Goal: Task Accomplishment & Management: Manage account settings

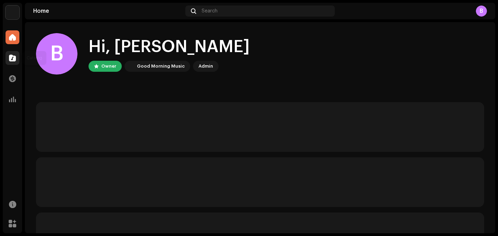
click at [15, 56] on span at bounding box center [12, 58] width 7 height 6
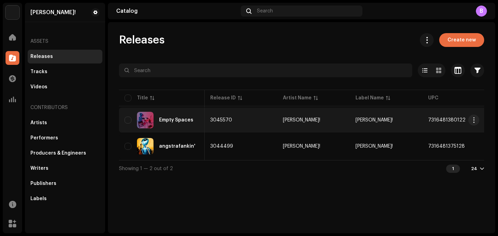
scroll to position [0, 33]
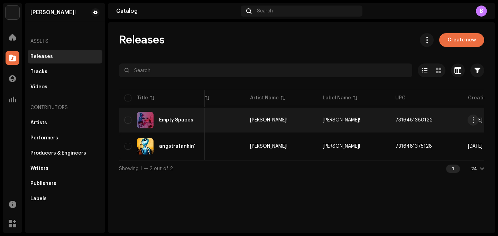
click at [281, 132] on td "[PERSON_NAME]!" at bounding box center [280, 120] width 73 height 25
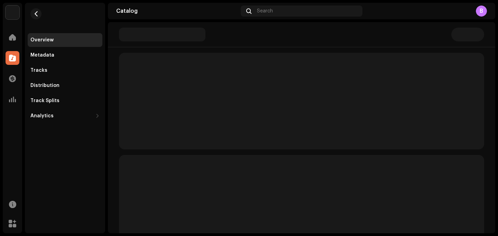
scroll to position [49, 0]
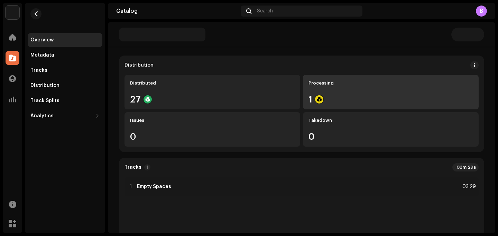
click at [308, 99] on div "1" at bounding box center [390, 99] width 164 height 9
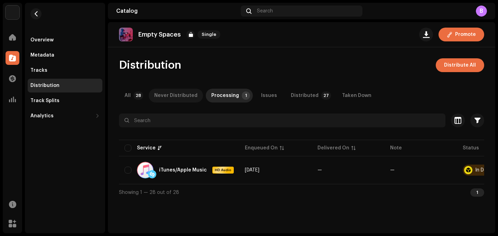
click at [170, 94] on div "Never Distributed" at bounding box center [175, 96] width 43 height 14
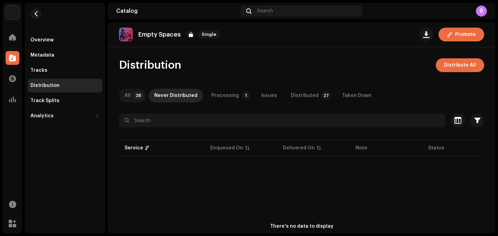
click at [139, 99] on p-badge "28" at bounding box center [138, 96] width 10 height 8
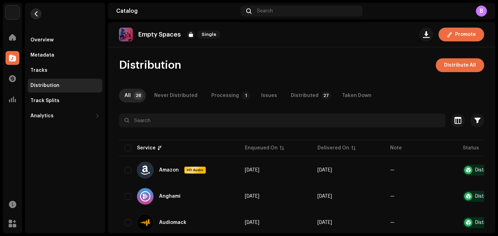
click at [40, 14] on button "button" at bounding box center [35, 13] width 11 height 11
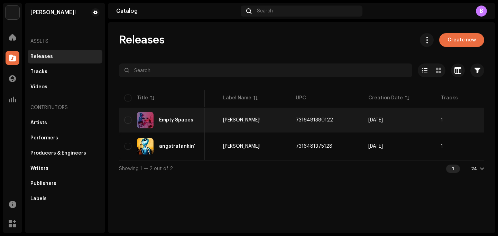
scroll to position [0, 229]
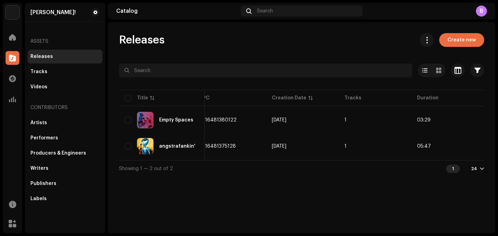
click at [58, 64] on div "Releases Tracks Videos" at bounding box center [65, 72] width 75 height 44
click at [60, 73] on div "Tracks" at bounding box center [64, 72] width 69 height 6
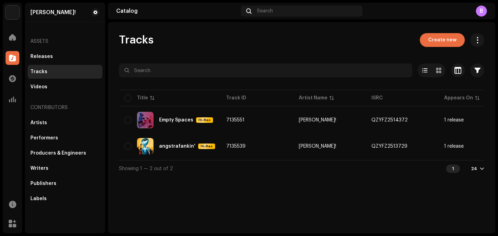
click at [72, 95] on div "Assets Releases Tracks Videos Contributors Artists Performers Producers & Engin…" at bounding box center [65, 119] width 75 height 173
click at [77, 83] on div "Videos" at bounding box center [65, 87] width 75 height 14
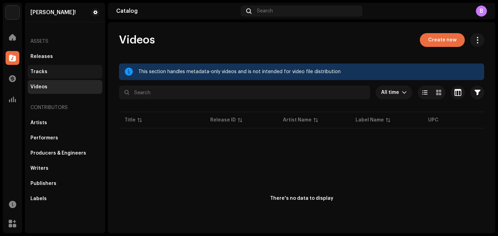
click at [84, 73] on div "Tracks" at bounding box center [64, 72] width 69 height 6
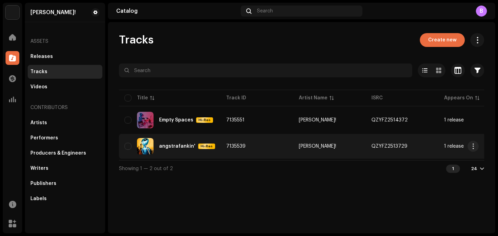
click at [197, 140] on div "angstrafankin' Hi-Res" at bounding box center [169, 146] width 91 height 17
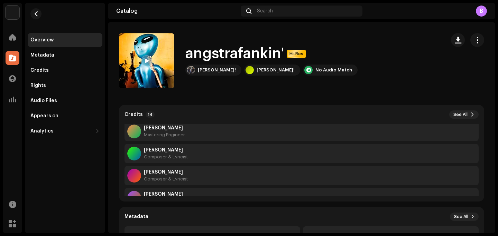
scroll to position [213, 0]
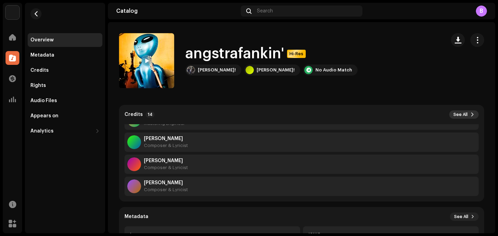
click at [453, 114] on span "See All" at bounding box center [460, 115] width 14 height 6
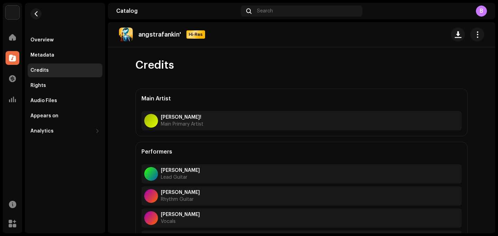
click at [35, 8] on re-m-nav-back at bounding box center [36, 18] width 17 height 30
click at [34, 13] on span "button" at bounding box center [36, 14] width 5 height 6
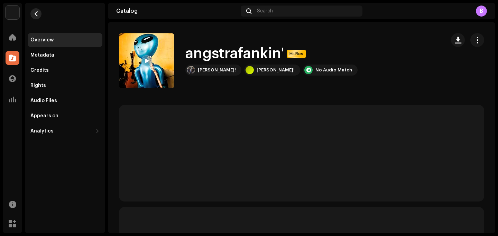
click at [35, 18] on button "button" at bounding box center [35, 13] width 11 height 11
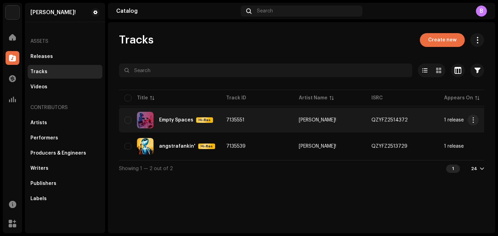
click at [162, 121] on div "Empty Spaces" at bounding box center [176, 120] width 34 height 5
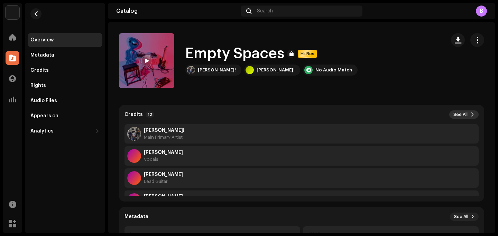
click at [462, 112] on span "See All" at bounding box center [460, 115] width 14 height 6
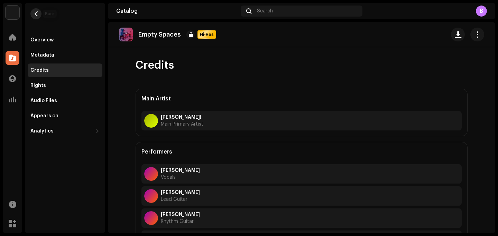
click at [34, 10] on button "button" at bounding box center [35, 13] width 11 height 11
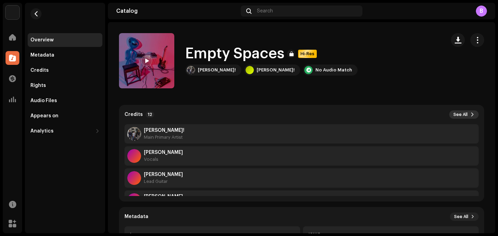
click at [460, 112] on span "See All" at bounding box center [460, 115] width 14 height 6
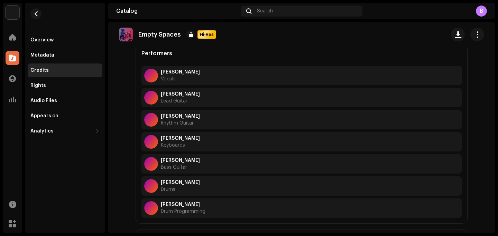
scroll to position [99, 0]
click at [39, 14] on button "button" at bounding box center [35, 13] width 11 height 11
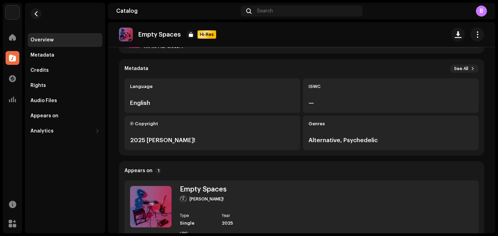
scroll to position [149, 0]
click at [466, 64] on re-o-track-hero "Empty Spaces Hi-Res Empty Spaces Hi-Res [PERSON_NAME]! [PERSON_NAME]! No Audio …" at bounding box center [301, 49] width 387 height 55
click at [459, 67] on re-o-track-hero "Empty Spaces Hi-Res Empty Spaces Hi-Res [PERSON_NAME]! [PERSON_NAME]! No Audio …" at bounding box center [301, 49] width 387 height 55
click at [453, 66] on re-o-track-hero "Empty Spaces Hi-Res Empty Spaces Hi-Res [PERSON_NAME]! [PERSON_NAME]! No Audio …" at bounding box center [301, 49] width 387 height 55
click at [463, 68] on re-o-track-hero "Empty Spaces Hi-Res Empty Spaces Hi-Res [PERSON_NAME]! [PERSON_NAME]! No Audio …" at bounding box center [301, 49] width 387 height 55
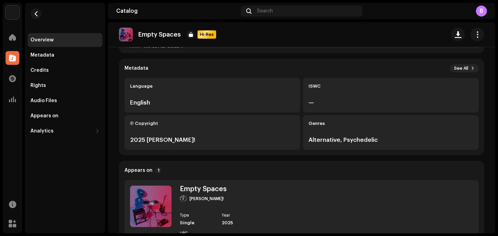
click at [466, 68] on re-o-track-hero "Empty Spaces Hi-Res Empty Spaces Hi-Res [PERSON_NAME]! [PERSON_NAME]! No Audio …" at bounding box center [301, 49] width 387 height 55
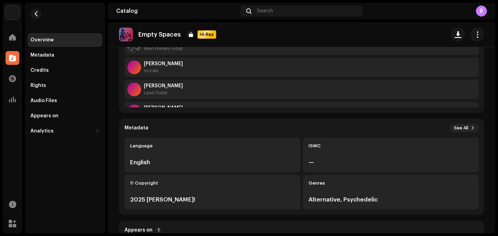
scroll to position [0, 0]
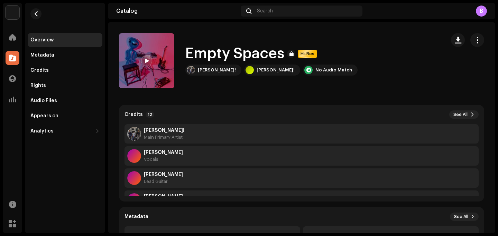
click at [40, 18] on re-m-nav-back at bounding box center [36, 18] width 17 height 30
click at [38, 16] on span "button" at bounding box center [36, 14] width 5 height 6
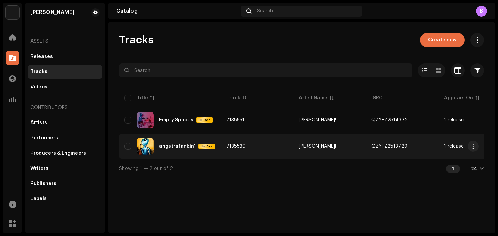
click at [256, 146] on td "7135539" at bounding box center [256, 146] width 73 height 25
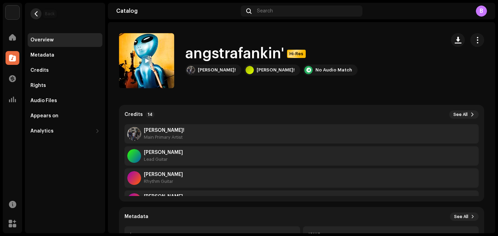
click at [34, 17] on button "button" at bounding box center [35, 13] width 11 height 11
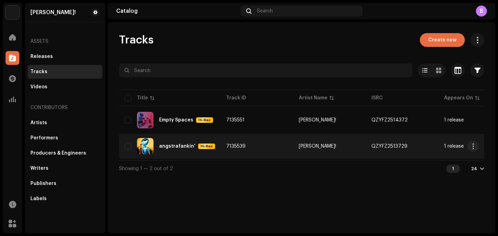
click at [209, 150] on div "angstrafankin' Hi-Res" at bounding box center [169, 146] width 91 height 17
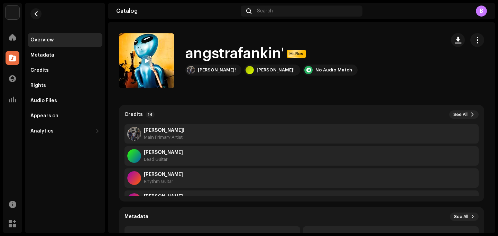
click at [33, 19] on re-m-nav-back at bounding box center [36, 18] width 17 height 30
click at [38, 13] on span "button" at bounding box center [36, 14] width 5 height 6
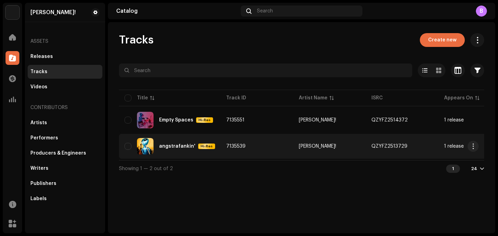
click at [192, 145] on div "angstrafankin' Hi-Res" at bounding box center [187, 147] width 56 height 6
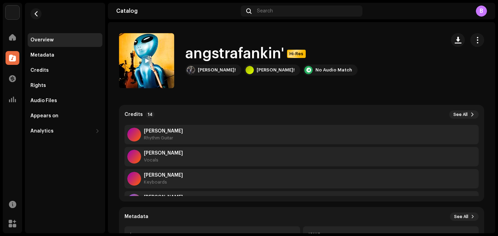
scroll to position [23, 0]
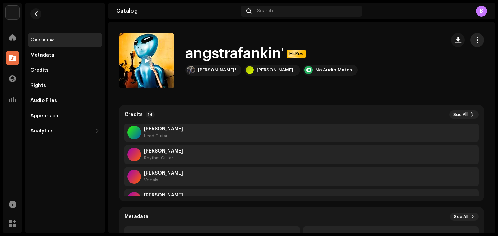
click at [474, 39] on span "button" at bounding box center [477, 40] width 7 height 6
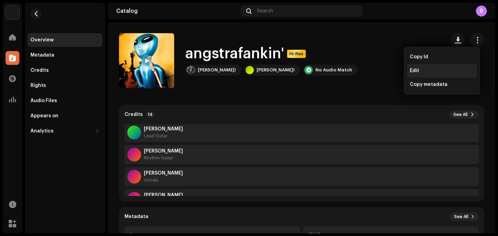
click at [445, 68] on div "Edit" at bounding box center [441, 71] width 64 height 6
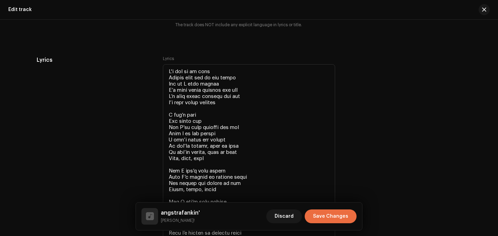
scroll to position [1498, 0]
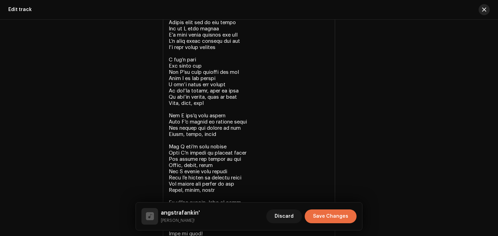
click at [484, 10] on span "button" at bounding box center [484, 10] width 4 height 6
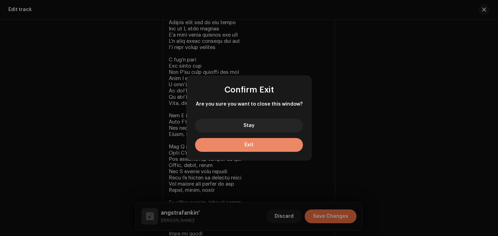
click at [282, 146] on button "Exit" at bounding box center [249, 145] width 108 height 14
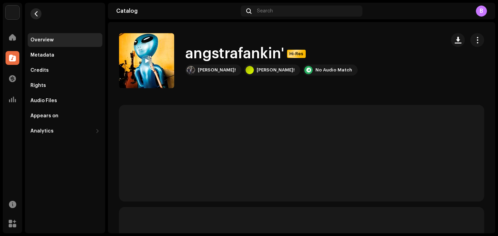
click at [33, 17] on button "button" at bounding box center [35, 13] width 11 height 11
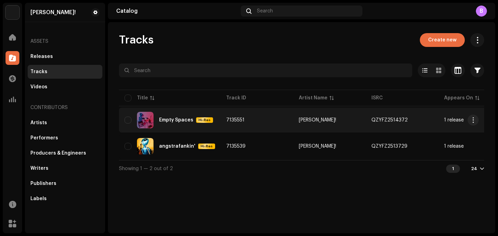
click at [174, 130] on td "Empty Spaces Hi-Res" at bounding box center [170, 120] width 102 height 25
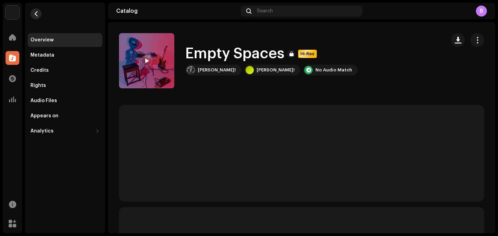
click at [38, 16] on button "button" at bounding box center [35, 13] width 11 height 11
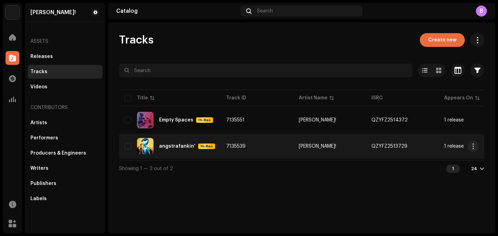
click at [202, 158] on td "angstrafankin' Hi-Res" at bounding box center [170, 146] width 102 height 25
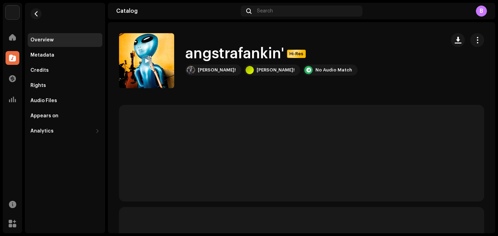
click at [480, 39] on div "angstrafankin' Hi-Res [PERSON_NAME]! [PERSON_NAME]! No Audio Match" at bounding box center [301, 60] width 387 height 55
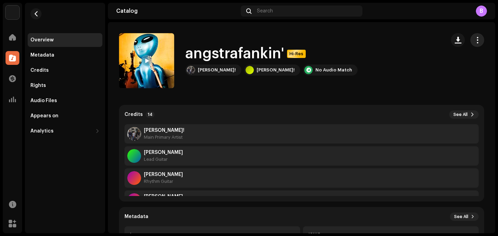
click at [470, 41] on button "button" at bounding box center [477, 40] width 14 height 14
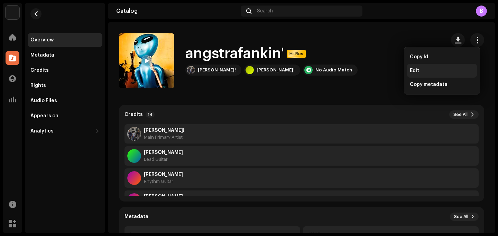
click at [424, 73] on div "Edit" at bounding box center [441, 71] width 64 height 6
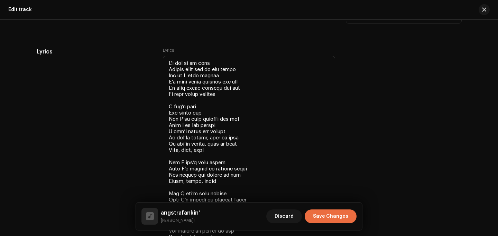
scroll to position [1245, 0]
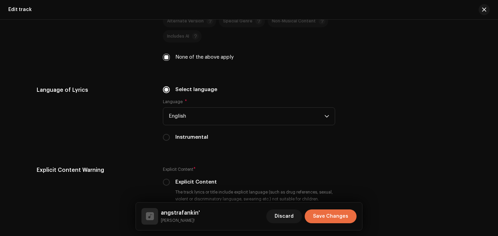
click at [482, 16] on div "Edit track" at bounding box center [249, 10] width 498 height 20
click at [483, 13] on button "button" at bounding box center [483, 9] width 11 height 11
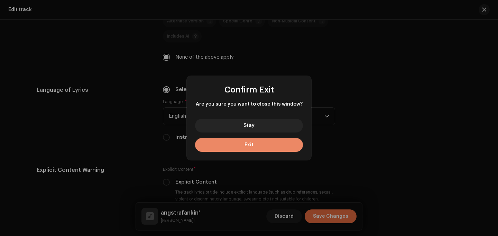
click at [269, 149] on button "Exit" at bounding box center [249, 145] width 108 height 14
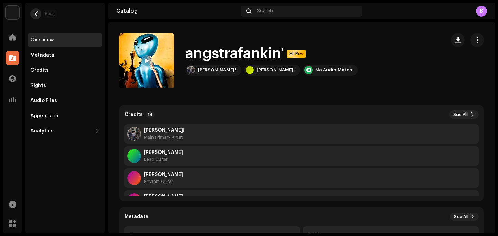
click at [34, 12] on span "button" at bounding box center [36, 14] width 5 height 6
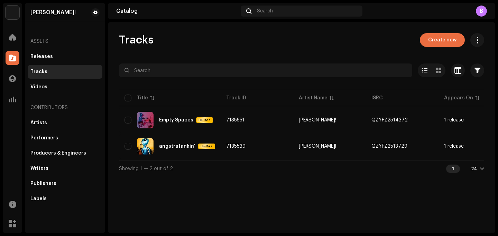
click at [18, 27] on div "[PERSON_NAME]! Home Catalog Transactions Analytics Resources Marketplace" at bounding box center [12, 118] width 19 height 231
click at [15, 36] on span at bounding box center [12, 38] width 7 height 6
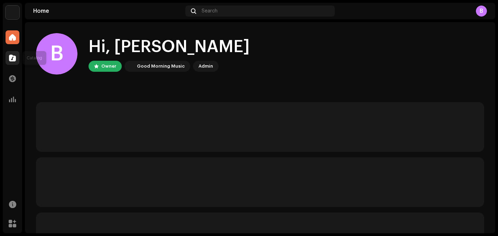
click at [8, 52] on div at bounding box center [13, 58] width 14 height 14
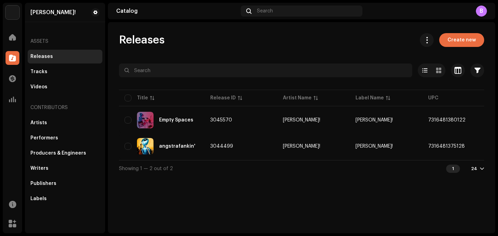
click at [42, 59] on div "Releases" at bounding box center [41, 57] width 22 height 6
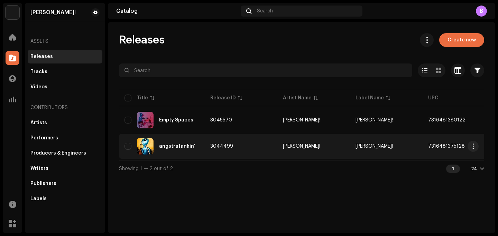
click at [216, 147] on span "3044499" at bounding box center [221, 146] width 23 height 5
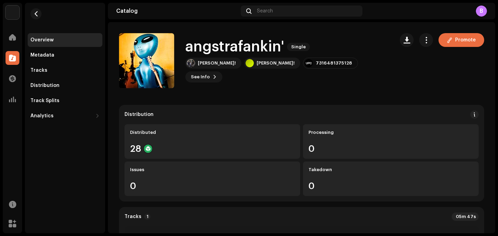
click at [419, 44] on re-m-actions-button at bounding box center [426, 40] width 14 height 14
click at [423, 43] on span "button" at bounding box center [426, 40] width 7 height 6
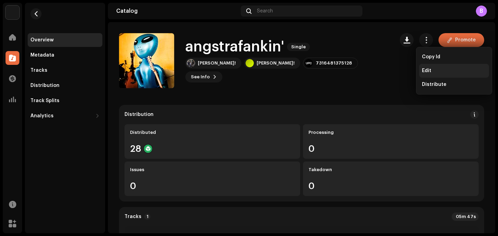
click at [424, 75] on div "Edit" at bounding box center [454, 71] width 70 height 14
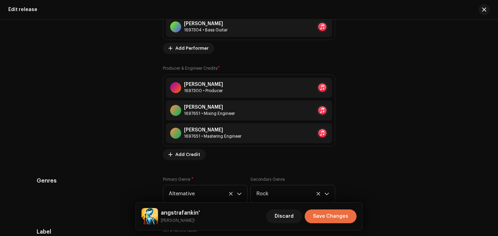
scroll to position [1231, 0]
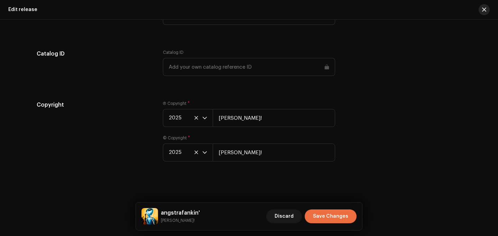
click at [488, 12] on button "button" at bounding box center [483, 9] width 11 height 11
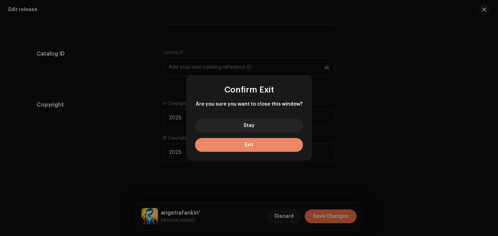
click at [284, 139] on button "Exit" at bounding box center [249, 145] width 108 height 14
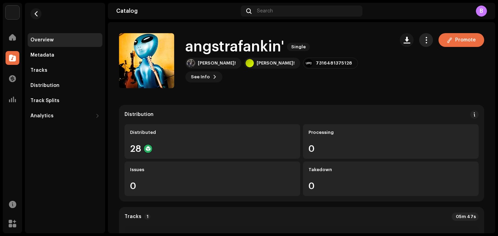
click at [425, 39] on span "button" at bounding box center [426, 40] width 7 height 6
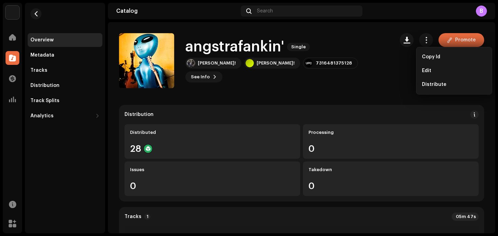
click at [377, 78] on div "angstrafankin' Single [PERSON_NAME]! [PERSON_NAME]! 7316481375128 See Info Prom…" at bounding box center [254, 60] width 270 height 55
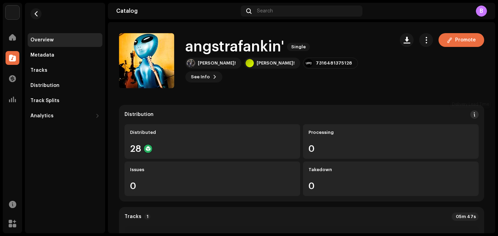
click at [473, 114] on button at bounding box center [474, 115] width 8 height 8
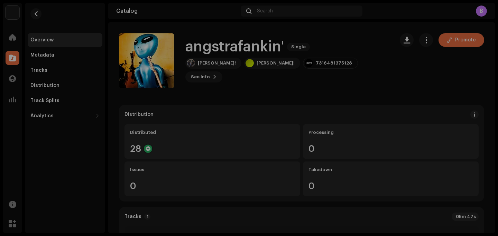
click at [427, 123] on div "DSP Guidelines for Delivery Lead Time We usually deliver your releases within h…" at bounding box center [249, 118] width 498 height 236
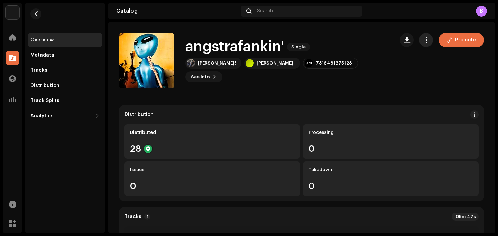
click at [419, 41] on button "button" at bounding box center [426, 40] width 14 height 14
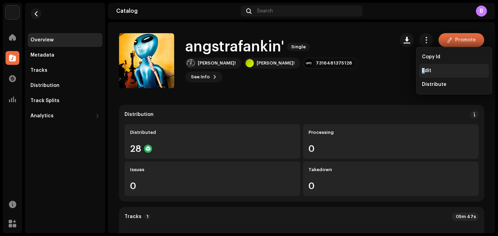
click at [423, 72] on span "Edit" at bounding box center [426, 71] width 9 height 6
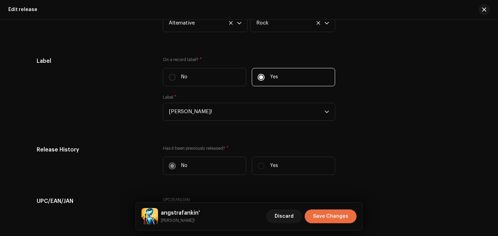
scroll to position [1016, 0]
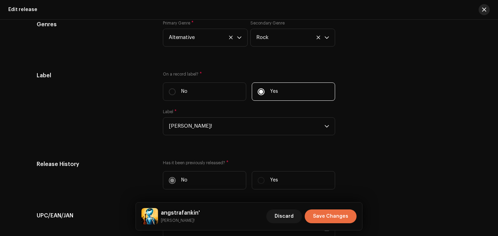
click at [483, 10] on span "button" at bounding box center [484, 10] width 4 height 6
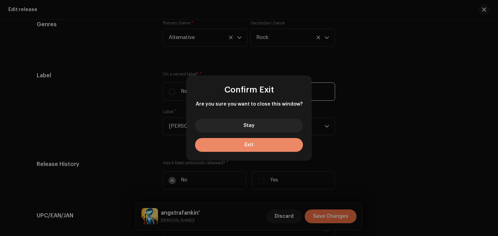
click at [282, 140] on button "Exit" at bounding box center [249, 145] width 108 height 14
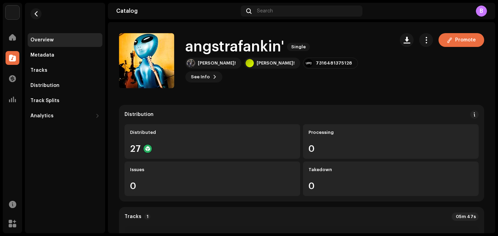
click at [41, 17] on re-m-nav-back at bounding box center [36, 18] width 17 height 30
click at [39, 17] on button "button" at bounding box center [35, 13] width 11 height 11
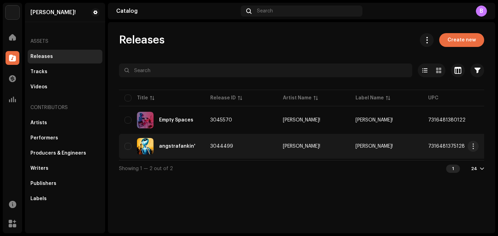
click at [181, 154] on div "angstrafankin'" at bounding box center [161, 146] width 75 height 17
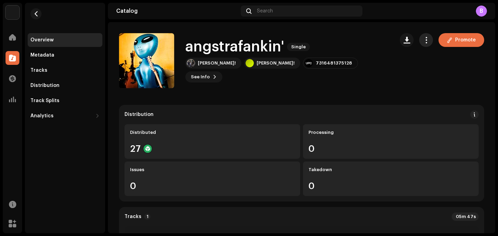
click at [419, 35] on button "button" at bounding box center [426, 40] width 14 height 14
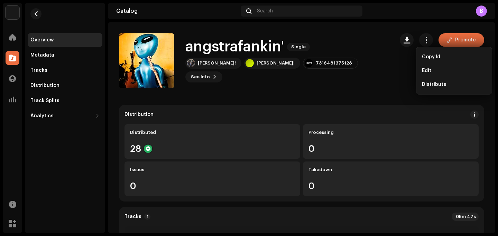
click at [75, 46] on div "Overview" at bounding box center [65, 40] width 75 height 14
click at [32, 6] on re-m-nav-back at bounding box center [36, 18] width 17 height 30
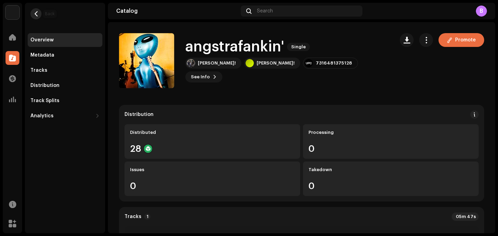
click at [35, 13] on span "button" at bounding box center [36, 14] width 5 height 6
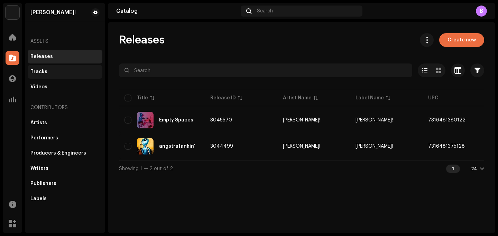
click at [62, 69] on div "Tracks" at bounding box center [64, 72] width 69 height 6
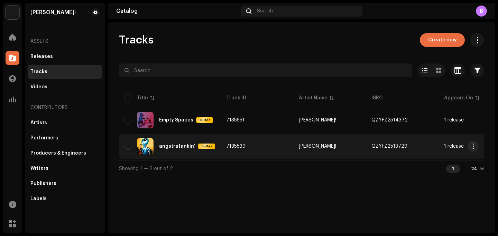
click at [185, 134] on td "angstrafankin' Hi-Res" at bounding box center [170, 146] width 102 height 25
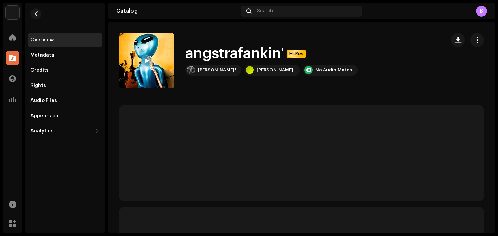
click at [464, 42] on div at bounding box center [467, 40] width 33 height 14
click at [474, 42] on span "button" at bounding box center [477, 40] width 7 height 6
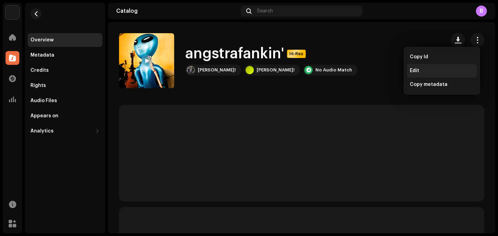
click at [419, 76] on div "Edit" at bounding box center [442, 71] width 70 height 14
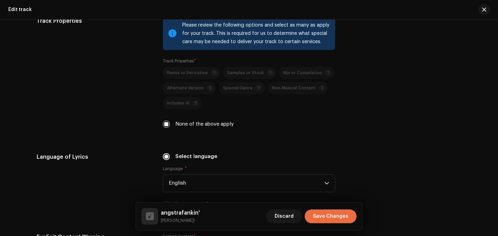
scroll to position [1179, 0]
click at [485, 11] on span "button" at bounding box center [484, 10] width 4 height 6
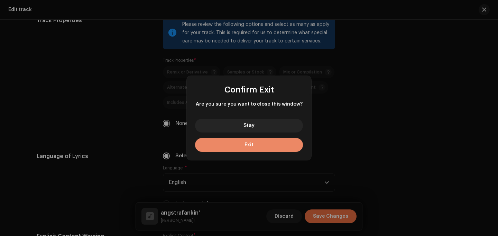
click at [268, 139] on button "Exit" at bounding box center [249, 145] width 108 height 14
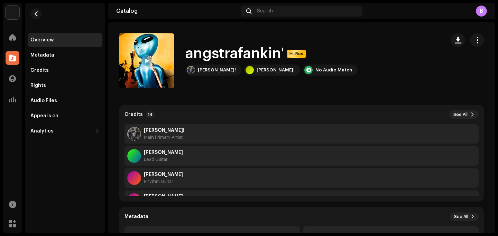
click at [36, 20] on re-m-nav-back at bounding box center [36, 18] width 17 height 30
click at [36, 17] on button "button" at bounding box center [35, 13] width 11 height 11
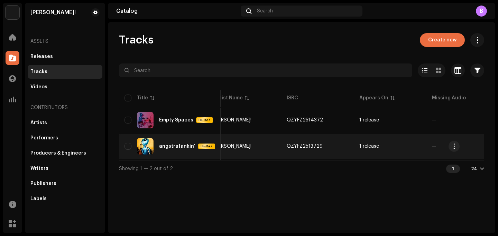
scroll to position [0, 84]
click at [473, 146] on span "button" at bounding box center [472, 147] width 5 height 6
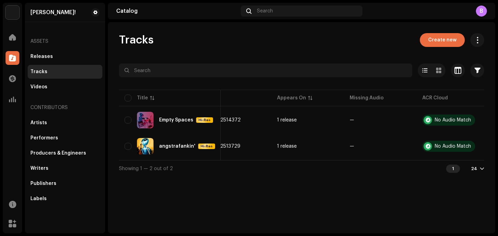
click at [395, 189] on div "Tracks Create new Selected 0 Options Filters Distribution status In progress No…" at bounding box center [301, 127] width 387 height 211
click at [474, 39] on span at bounding box center [477, 40] width 7 height 6
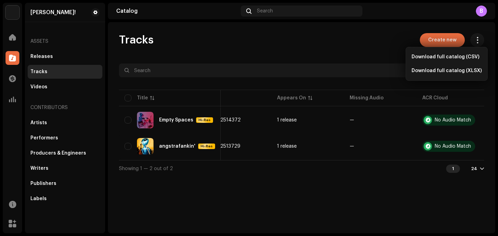
click at [368, 47] on div "Tracks Create new Selected 0 Options Filters Distribution status In progress No…" at bounding box center [301, 105] width 387 height 144
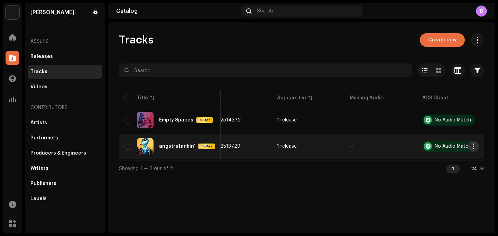
click at [474, 148] on span "button" at bounding box center [472, 147] width 5 height 6
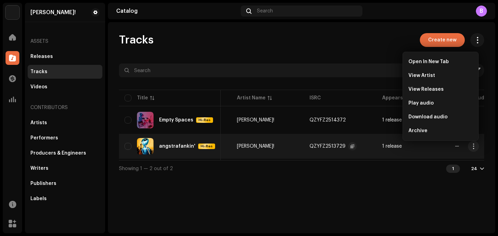
scroll to position [0, 0]
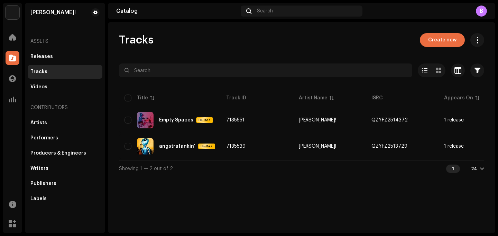
click at [52, 79] on div "Releases Tracks Videos" at bounding box center [65, 72] width 75 height 44
click at [51, 59] on div "Releases" at bounding box center [64, 57] width 69 height 6
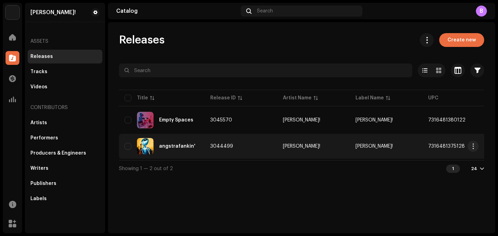
click at [217, 147] on span "3044499" at bounding box center [221, 146] width 23 height 5
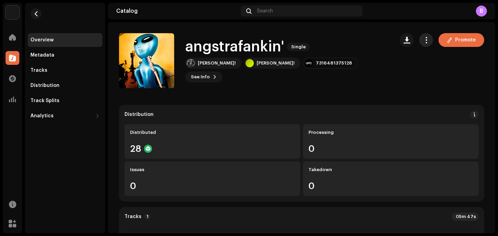
click at [428, 44] on button "button" at bounding box center [426, 40] width 14 height 14
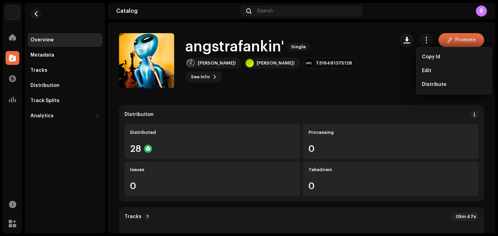
click at [391, 59] on div "angstrafankin' Single [PERSON_NAME]! [PERSON_NAME]! 7316481375128 See Info Prom…" at bounding box center [301, 60] width 365 height 55
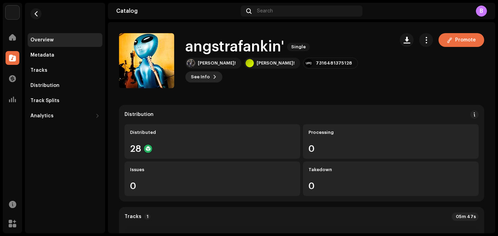
click at [222, 72] on button "See Info" at bounding box center [203, 77] width 37 height 11
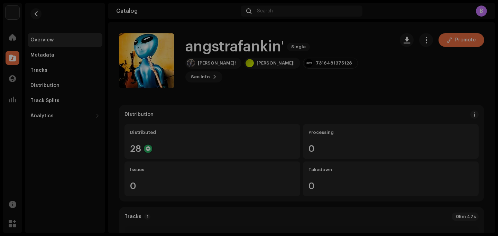
click at [364, 70] on div "angstrafankin' 3044499 Metadata Distribution Metadata Language English Release …" at bounding box center [249, 118] width 498 height 236
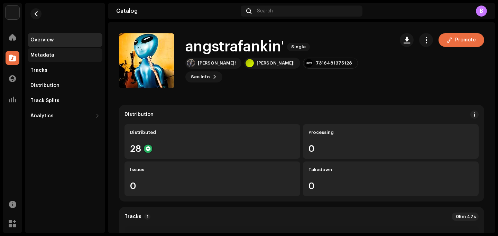
click at [34, 51] on div "Metadata" at bounding box center [65, 55] width 75 height 14
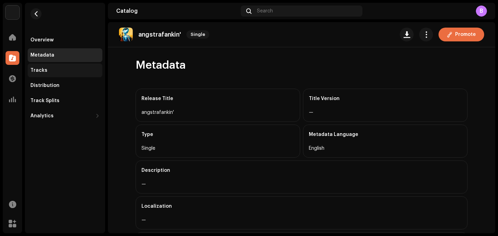
click at [51, 73] on div "Tracks" at bounding box center [65, 71] width 75 height 14
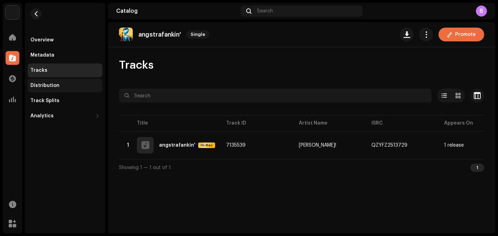
click at [61, 85] on div "Distribution" at bounding box center [64, 86] width 69 height 6
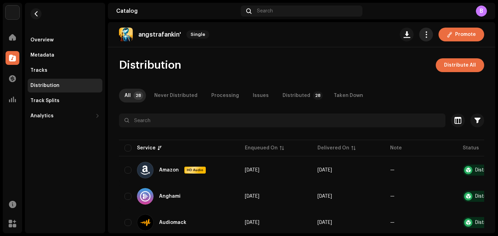
click at [426, 35] on button "button" at bounding box center [426, 35] width 14 height 14
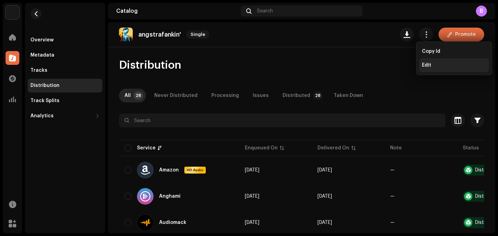
click at [424, 64] on span "Edit" at bounding box center [426, 66] width 9 height 6
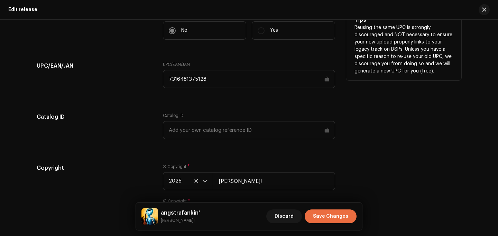
scroll to position [1231, 0]
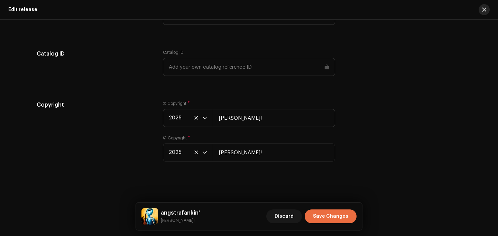
click at [483, 8] on span "button" at bounding box center [484, 10] width 4 height 6
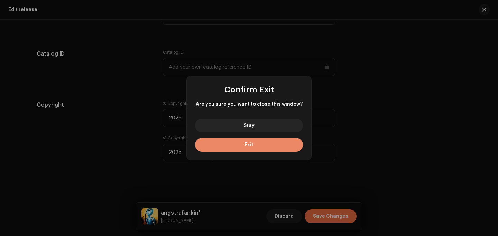
click at [292, 141] on button "Exit" at bounding box center [249, 145] width 108 height 14
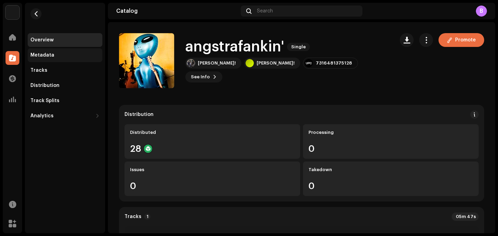
click at [47, 56] on div "Metadata" at bounding box center [42, 56] width 24 height 6
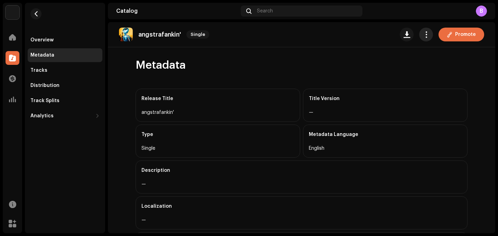
click at [425, 34] on span "button" at bounding box center [426, 35] width 7 height 6
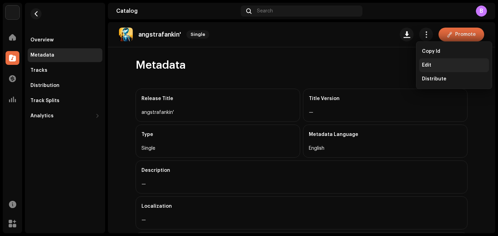
click at [429, 65] on span "Edit" at bounding box center [426, 66] width 9 height 6
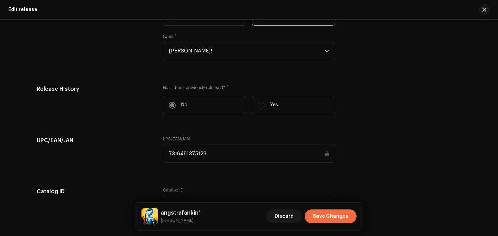
scroll to position [1089, 0]
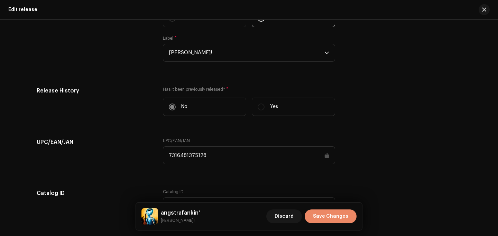
click at [317, 216] on span "Save Changes" at bounding box center [330, 217] width 35 height 14
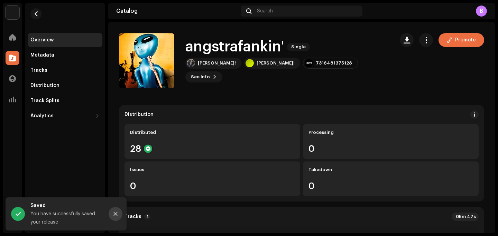
click at [113, 213] on icon "Close" at bounding box center [115, 214] width 5 height 5
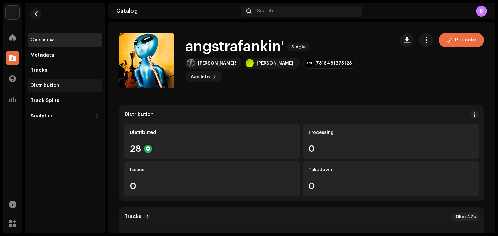
click at [54, 80] on div "Distribution" at bounding box center [65, 86] width 75 height 14
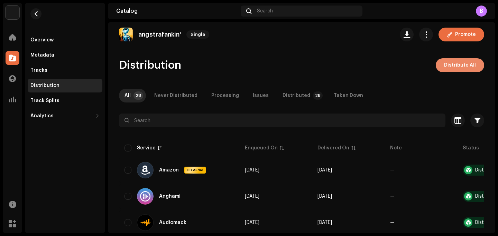
click at [446, 66] on span "Distribute All" at bounding box center [460, 65] width 32 height 14
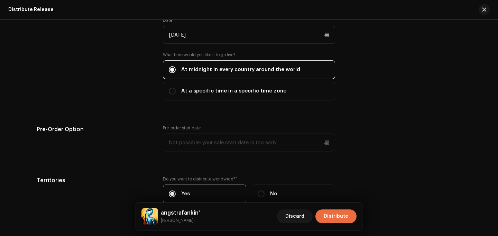
scroll to position [1254, 0]
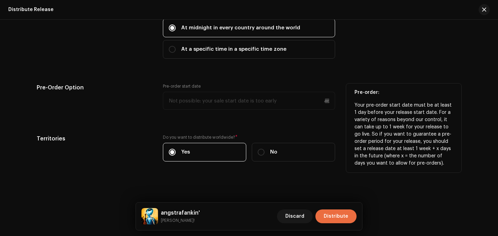
click at [308, 107] on p-datepicker at bounding box center [249, 101] width 172 height 18
click at [277, 101] on p-datepicker at bounding box center [249, 101] width 172 height 18
drag, startPoint x: 270, startPoint y: 101, endPoint x: 168, endPoint y: 97, distance: 102.0
click at [168, 97] on p-datepicker at bounding box center [249, 101] width 172 height 18
click at [274, 105] on p-datepicker at bounding box center [249, 101] width 172 height 18
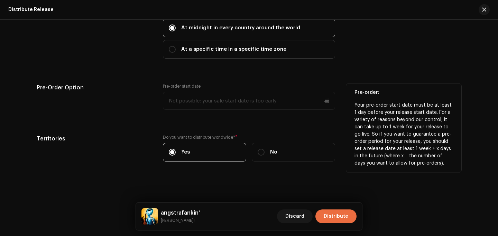
drag, startPoint x: 252, startPoint y: 101, endPoint x: 137, endPoint y: 101, distance: 115.1
click at [137, 101] on div "Pre-Order Option Pre-order start date Pre-order: Your pre-order start date must…" at bounding box center [249, 101] width 424 height 35
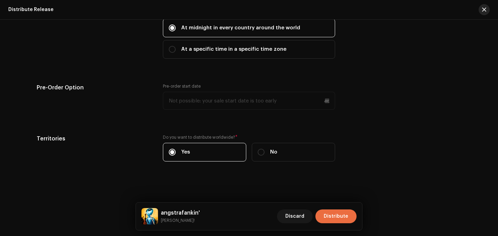
click at [478, 11] on button "button" at bounding box center [483, 9] width 11 height 11
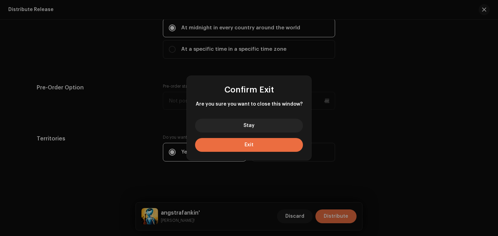
click at [484, 8] on div "Confirm Exit Are you sure you want to close this window? Stay Exit" at bounding box center [249, 118] width 498 height 236
click at [293, 142] on button "Exit" at bounding box center [249, 145] width 108 height 14
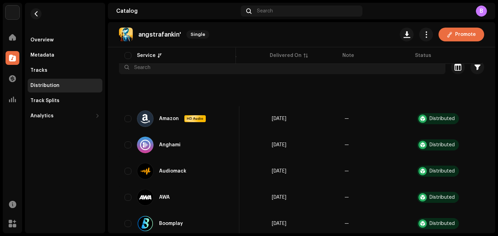
scroll to position [0, 0]
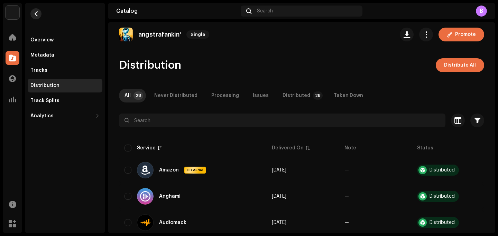
click at [39, 11] on button "button" at bounding box center [35, 13] width 11 height 11
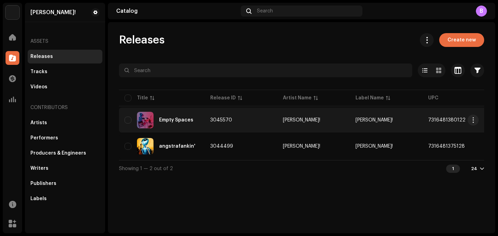
click at [178, 123] on div "Empty Spaces" at bounding box center [161, 120] width 75 height 17
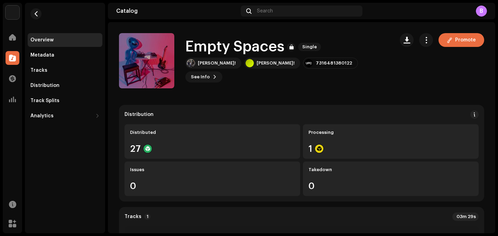
click at [324, 121] on div "Distribution Distributed 27 Processing 1 Issues 0 Takedown 0" at bounding box center [301, 153] width 365 height 97
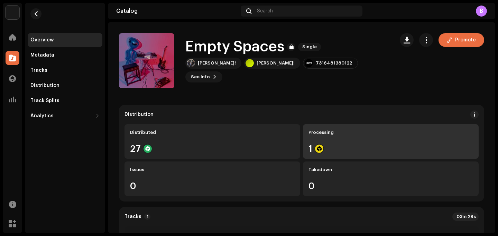
click at [323, 132] on div "Processing" at bounding box center [390, 133] width 164 height 6
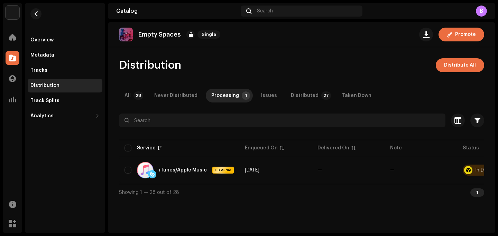
click at [137, 88] on div "Distribution Distribute All All 28 Never Distributed Processing 1 Issues Distri…" at bounding box center [301, 129] width 387 height 142
click at [137, 90] on p-tab "All 28" at bounding box center [132, 96] width 27 height 14
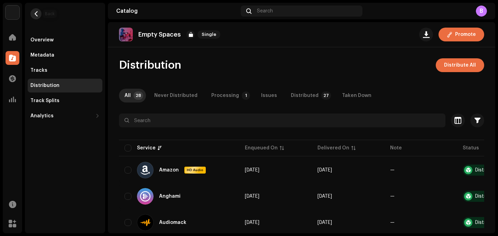
click at [36, 13] on span "button" at bounding box center [36, 14] width 5 height 6
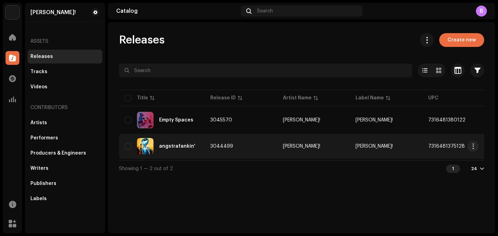
click at [192, 141] on div "angstrafankin'" at bounding box center [161, 146] width 75 height 17
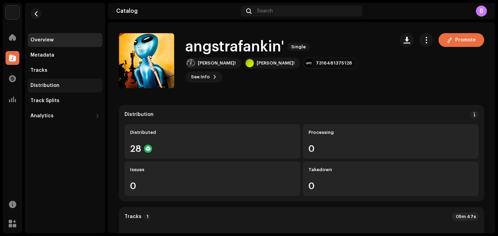
click at [82, 85] on div "Distribution" at bounding box center [64, 86] width 69 height 6
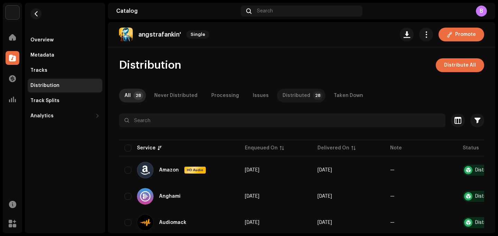
click at [277, 96] on p-tab "Distributed 28" at bounding box center [301, 96] width 48 height 14
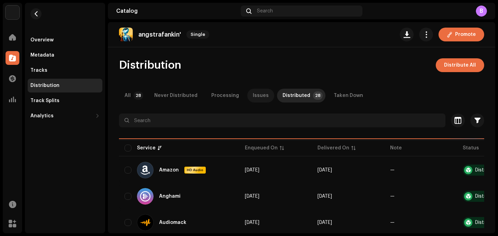
click at [260, 96] on div "Issues" at bounding box center [261, 96] width 16 height 14
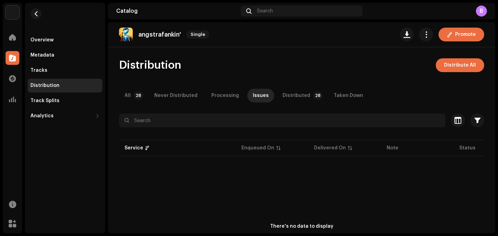
click at [294, 79] on div "Distribution Distribute All All 28 Never Distributed Processing Issues Distribu…" at bounding box center [301, 177] width 387 height 238
click at [296, 91] on div "Distributed" at bounding box center [296, 96] width 28 height 14
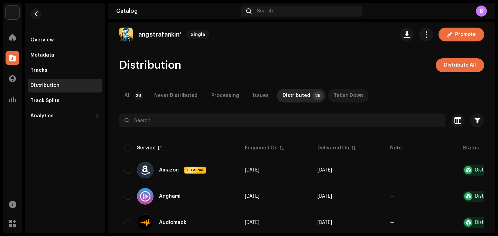
click at [333, 96] on div "Taken Down" at bounding box center [347, 96] width 29 height 14
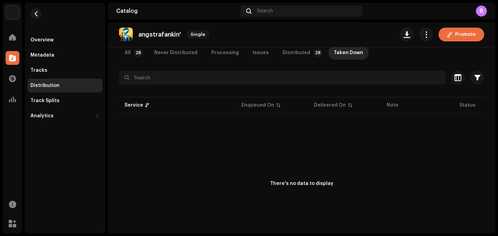
scroll to position [63, 0]
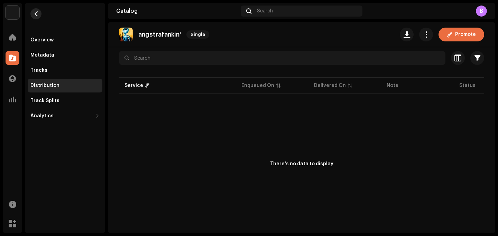
click at [32, 10] on button "button" at bounding box center [35, 13] width 11 height 11
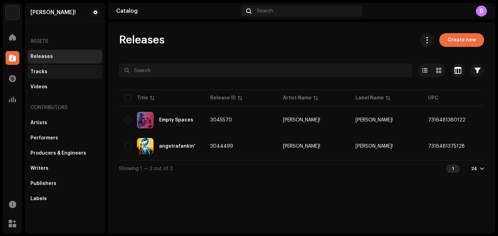
click at [64, 72] on div "Tracks" at bounding box center [64, 72] width 69 height 6
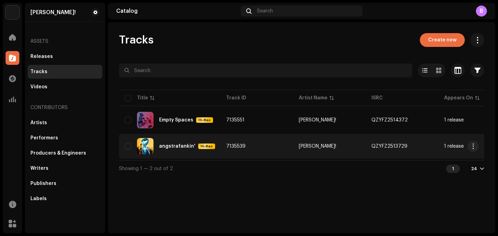
click at [188, 141] on div "angstrafankin' Hi-Res" at bounding box center [169, 146] width 91 height 17
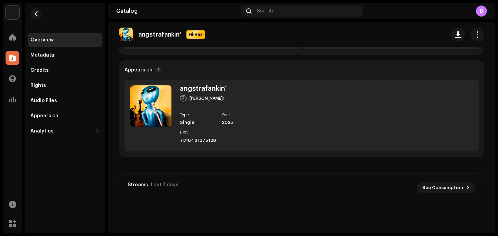
scroll to position [251, 0]
